Goal: Information Seeking & Learning: Find specific fact

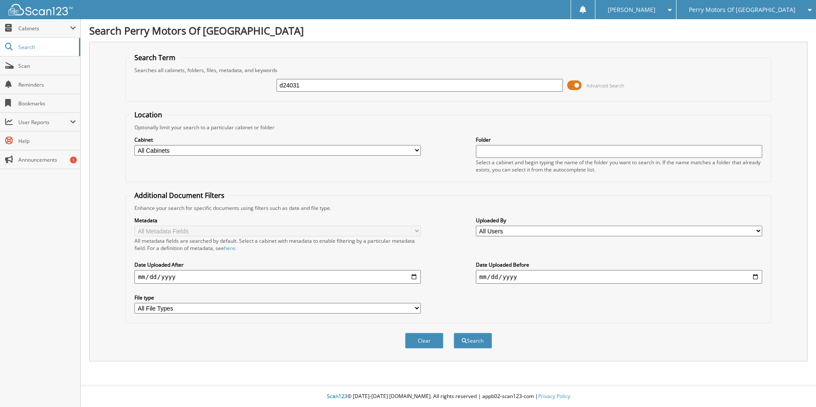
type input "d24031"
click at [454, 333] on button "Search" at bounding box center [473, 341] width 38 height 16
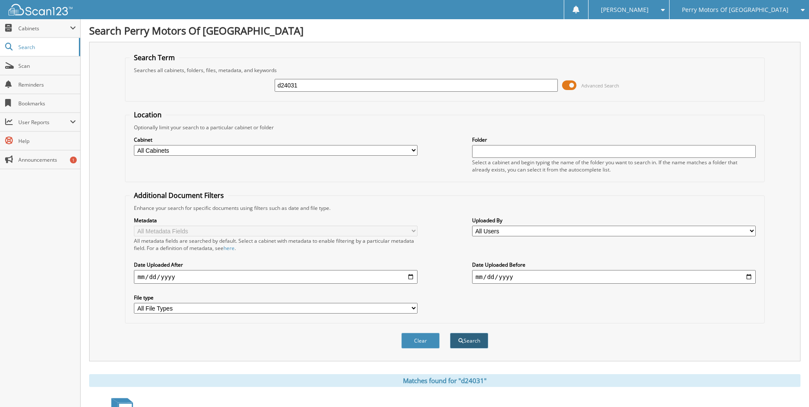
click at [472, 346] on button "Search" at bounding box center [469, 341] width 38 height 16
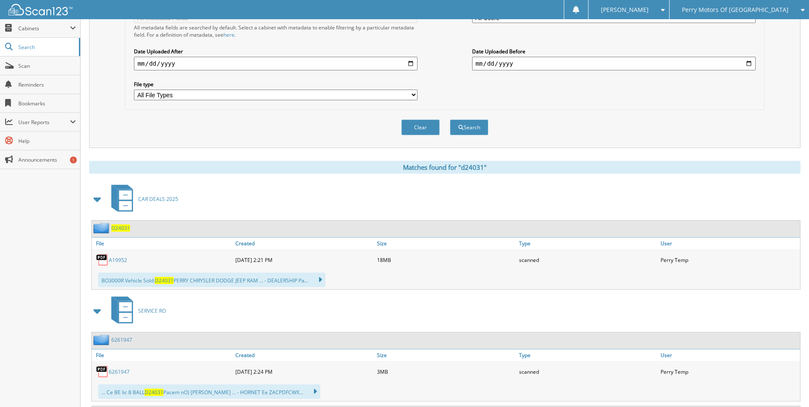
scroll to position [256, 0]
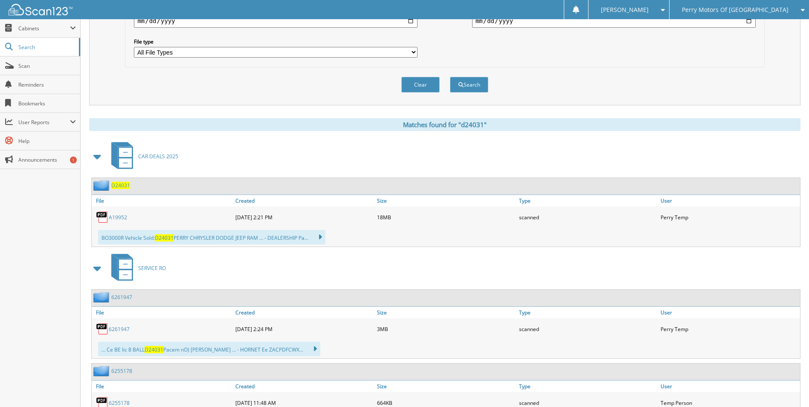
click at [102, 216] on img at bounding box center [102, 217] width 13 height 13
click at [105, 218] on img at bounding box center [102, 217] width 13 height 13
click at [118, 217] on link "A19952" at bounding box center [118, 217] width 18 height 7
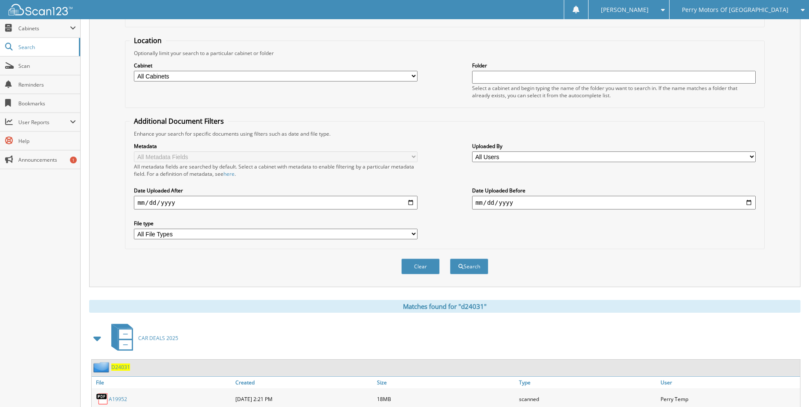
scroll to position [0, 0]
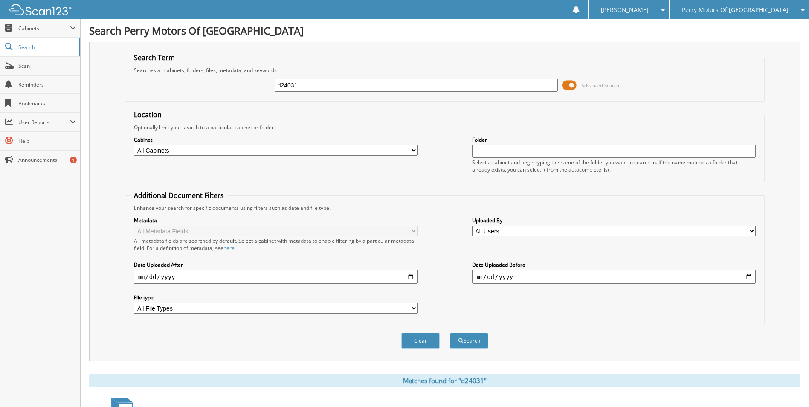
drag, startPoint x: 309, startPoint y: 89, endPoint x: 260, endPoint y: 83, distance: 49.4
click at [260, 83] on div "d24031 Advanced Search" at bounding box center [445, 85] width 630 height 23
type input "c23023"
click at [450, 333] on button "Search" at bounding box center [469, 341] width 38 height 16
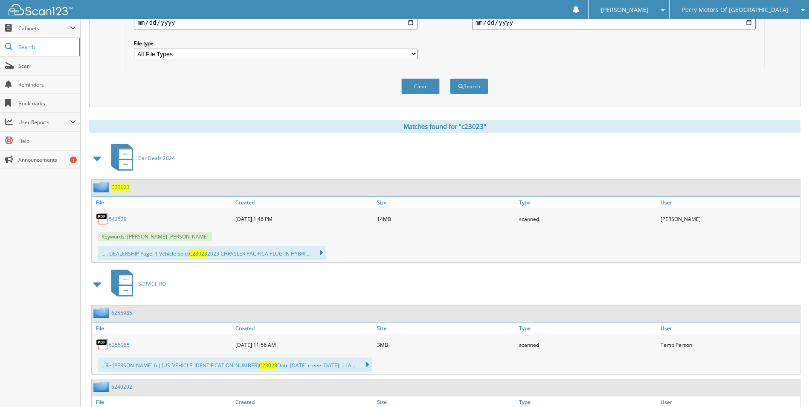
scroll to position [256, 0]
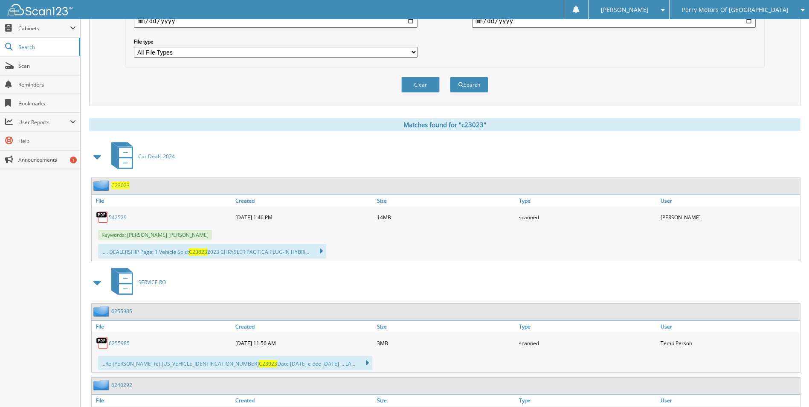
click at [104, 214] on img at bounding box center [102, 217] width 13 height 13
click at [98, 216] on img at bounding box center [102, 217] width 13 height 13
click at [115, 217] on link "542529" at bounding box center [118, 217] width 18 height 7
